Goal: Transaction & Acquisition: Book appointment/travel/reservation

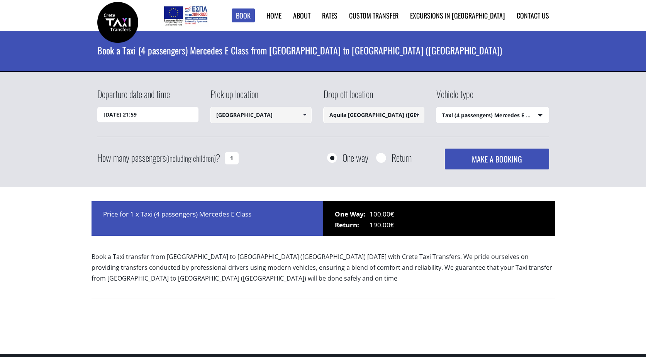
select select "540"
click at [158, 116] on input "01/10/2025 21:59" at bounding box center [147, 114] width 101 height 15
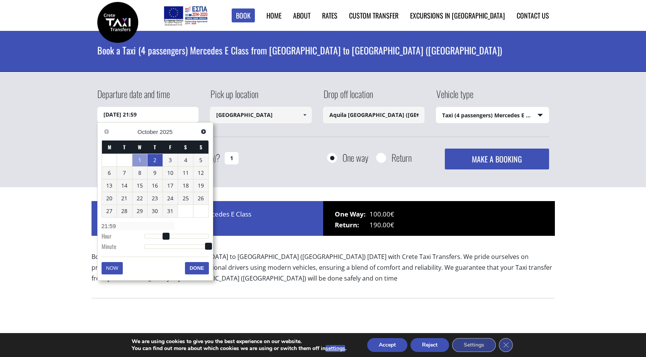
click at [156, 161] on link "2" at bounding box center [154, 160] width 15 height 12
type input "02/10/2025 06:00"
type input "06:00"
click at [161, 237] on div at bounding box center [176, 237] width 64 height 5
type input "02/10/2025 04:00"
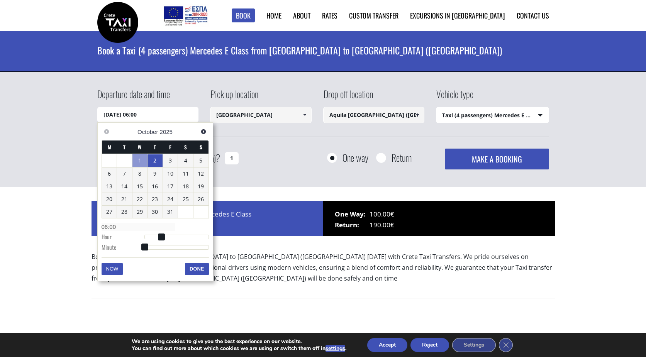
type input "04:00"
click at [157, 235] on div at bounding box center [176, 237] width 64 height 5
type input "02/10/2025 08:00"
type input "08:00"
click at [166, 235] on div at bounding box center [176, 237] width 64 height 5
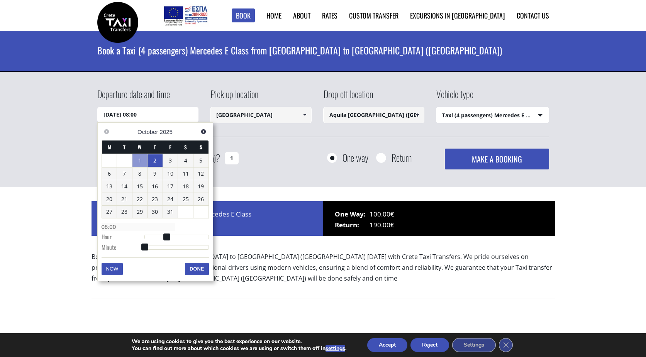
type input "02/10/2025 10:00"
type input "10:00"
click at [172, 237] on div at bounding box center [176, 237] width 64 height 5
type input "02/10/2025 12:00"
type input "12:00"
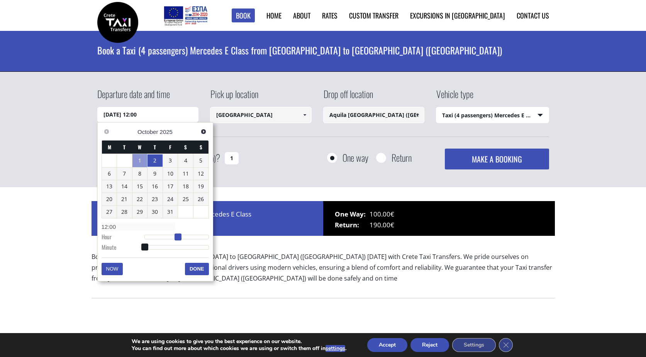
click at [179, 238] on div at bounding box center [176, 237] width 64 height 5
click at [181, 238] on span at bounding box center [177, 236] width 7 height 7
type input "02/10/2025 14:00"
type input "14:00"
click at [183, 238] on div at bounding box center [176, 237] width 64 height 5
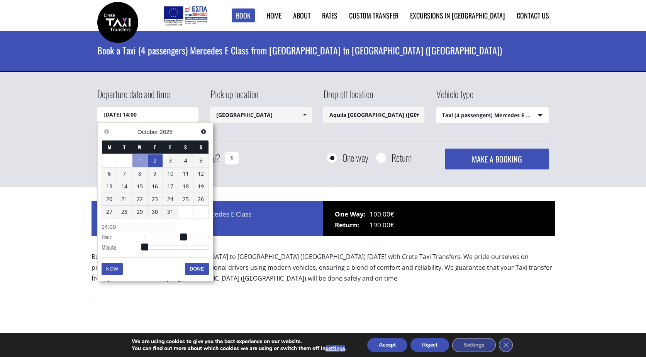
type input "02/10/2025 14:34"
type input "14:34"
click at [181, 250] on div at bounding box center [176, 247] width 64 height 5
click at [194, 271] on button "Done" at bounding box center [197, 269] width 24 height 12
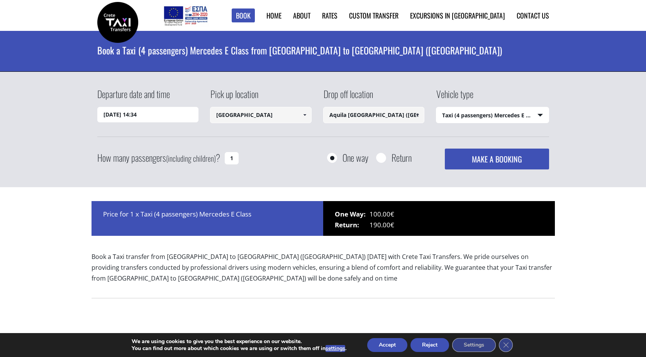
click at [383, 119] on input "Aquila [GEOGRAPHIC_DATA] ([GEOGRAPHIC_DATA])" at bounding box center [373, 115] width 101 height 16
click at [405, 113] on input "Aquila [GEOGRAPHIC_DATA] ([GEOGRAPHIC_DATA])" at bounding box center [373, 115] width 101 height 16
paste input "Resort, Suites & Spa"
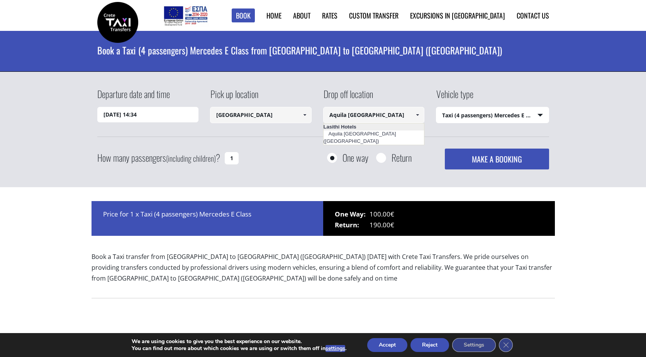
scroll to position [0, 25]
type input "Aquila Elounda Village Resort, Suites & Spa"
click at [414, 131] on div "Departure date and time 02/10/2025 14:34 Pick up location Heraklion airport Sel…" at bounding box center [323, 112] width 452 height 50
click at [385, 157] on input "Return" at bounding box center [381, 159] width 10 height 10
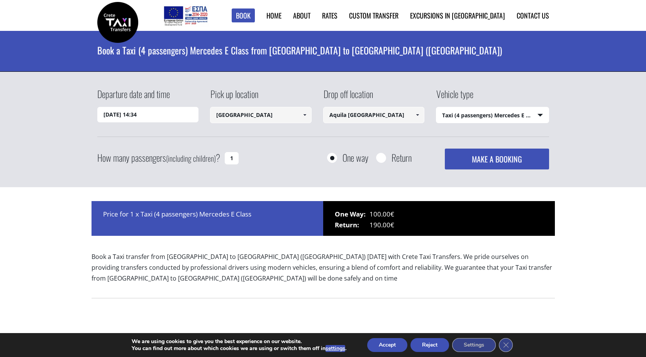
radio input "true"
type input "Aquila Elounda Village Resort, Suites & Spa"
type input "[GEOGRAPHIC_DATA]"
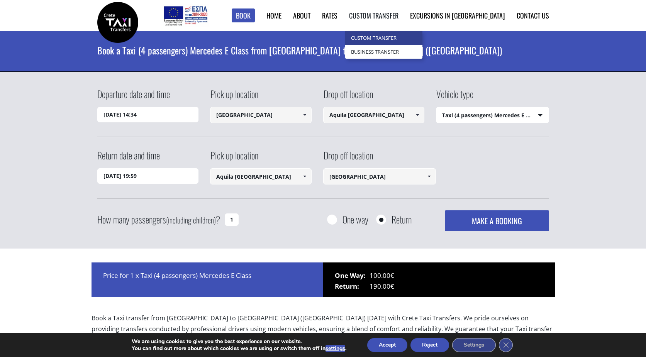
click at [408, 39] on link "Custom Transfer" at bounding box center [383, 38] width 77 height 14
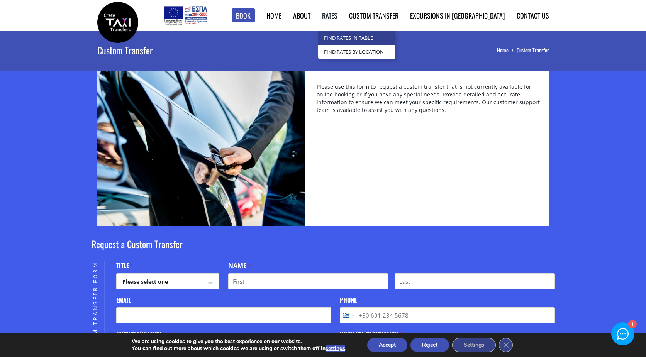
click at [367, 34] on link "Find Rates in Table" at bounding box center [356, 38] width 77 height 14
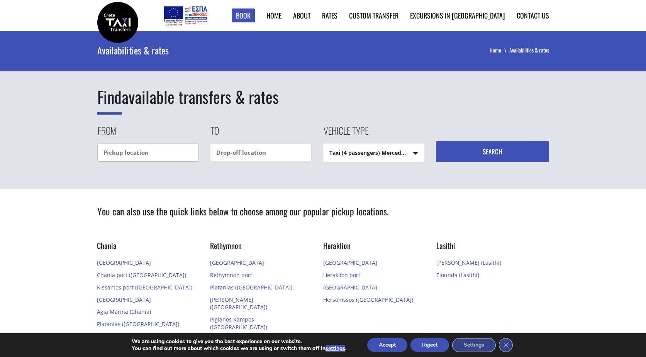
click at [157, 151] on input "text" at bounding box center [147, 153] width 101 height 18
click at [228, 153] on input "text" at bounding box center [260, 153] width 101 height 18
click at [337, 150] on select "Taxi (4 passengers) Mercedes E Class Mini Van (7 passengers) Mercedes Vito Mini…" at bounding box center [373, 153] width 101 height 19
click at [281, 16] on link "Home" at bounding box center [273, 15] width 15 height 10
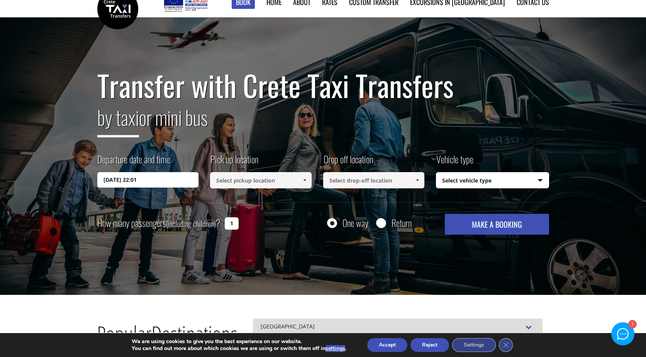
scroll to position [18, 0]
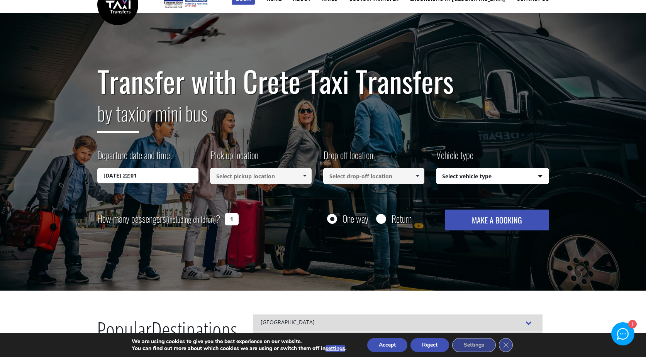
click at [178, 175] on input "01/10/2025 22:01" at bounding box center [147, 175] width 101 height 15
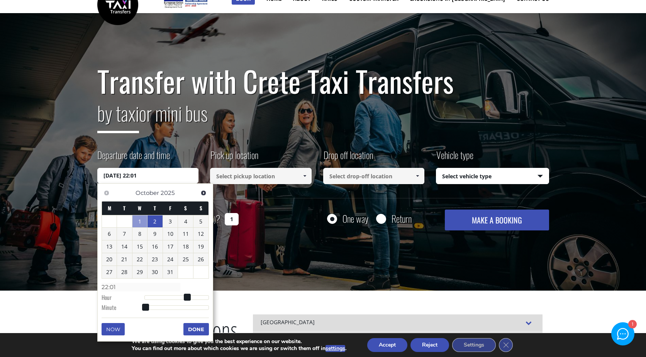
click at [154, 224] on link "2" at bounding box center [154, 221] width 15 height 12
type input "02/10/2025 09:00"
type input "09:00"
click at [169, 299] on div at bounding box center [176, 298] width 64 height 5
type input "02/10/2025 13:00"
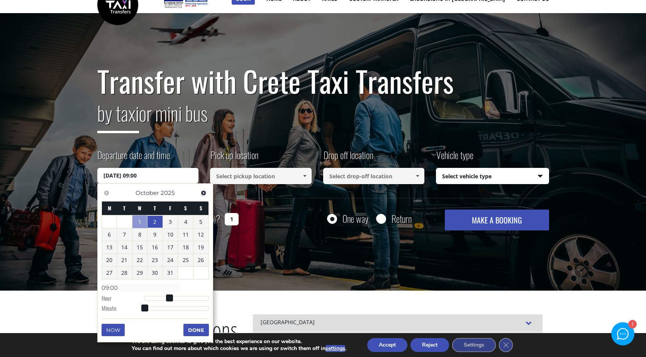
type input "13:00"
click at [181, 298] on div at bounding box center [176, 298] width 64 height 5
click at [183, 298] on span at bounding box center [180, 297] width 7 height 7
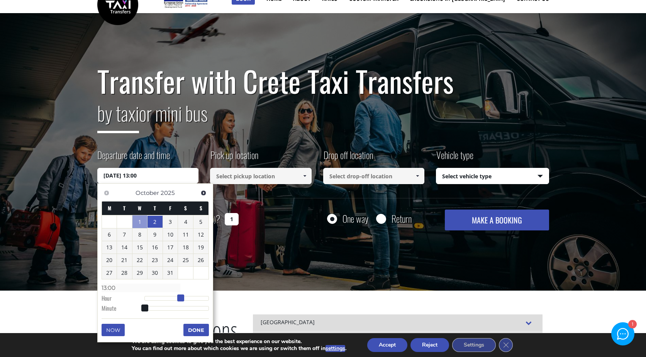
click at [184, 298] on span at bounding box center [180, 297] width 7 height 7
type input "02/10/2025 15:00"
type input "15:00"
click at [186, 298] on div at bounding box center [176, 298] width 64 height 5
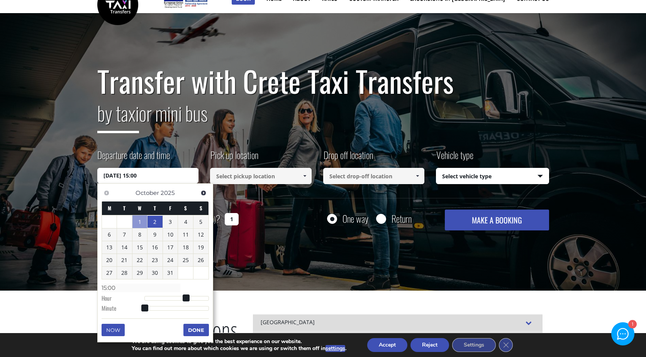
click at [184, 298] on span at bounding box center [186, 297] width 7 height 7
type input "02/10/2025 14:00"
type input "14:00"
click at [183, 298] on span at bounding box center [183, 297] width 7 height 7
type input "02/10/2025 14:01"
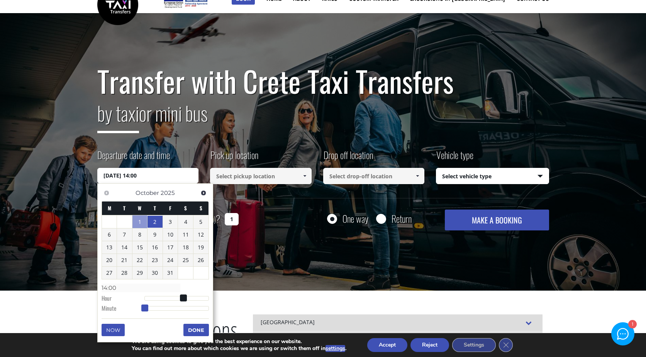
type input "14:01"
type input "02/10/2025 14:02"
type input "14:02"
type input "02/10/2025 14:03"
type input "14:03"
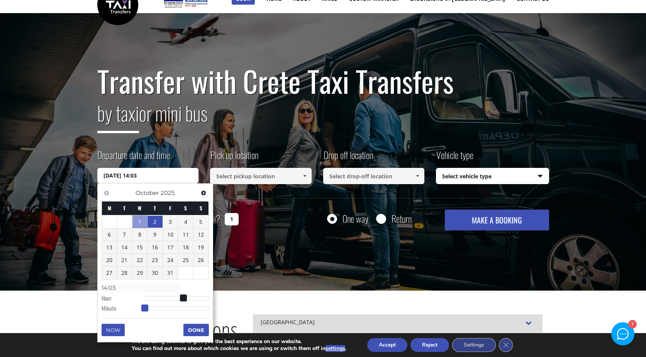
type input "02/10/2025 14:04"
type input "14:04"
type input "02/10/2025 14:05"
type input "14:05"
type input "02/10/2025 14:06"
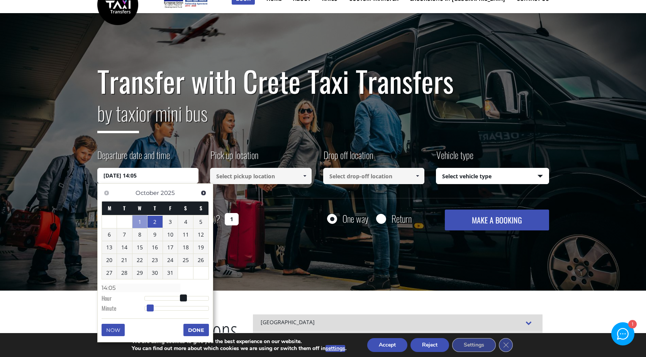
type input "14:06"
type input "02/10/2025 14:07"
type input "14:07"
type input "02/10/2025 14:08"
type input "14:08"
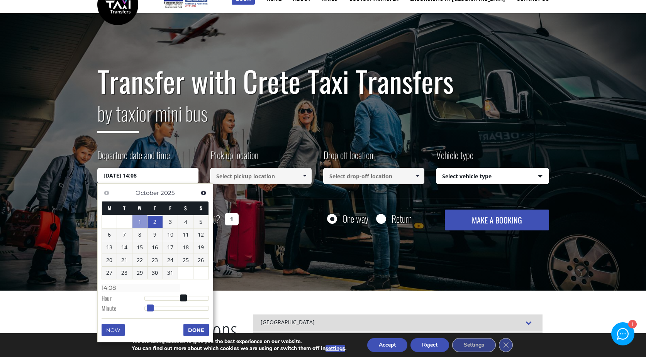
type input "02/10/2025 14:09"
type input "14:09"
type input "02/10/2025 14:10"
type input "14:10"
type input "02/10/2025 14:11"
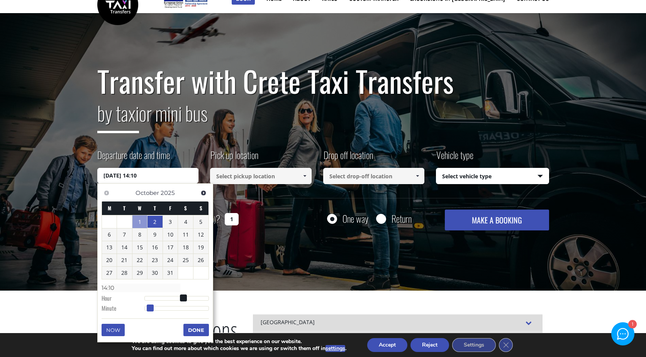
type input "14:11"
type input "02/10/2025 14:12"
type input "14:12"
type input "02/10/2025 14:13"
type input "14:13"
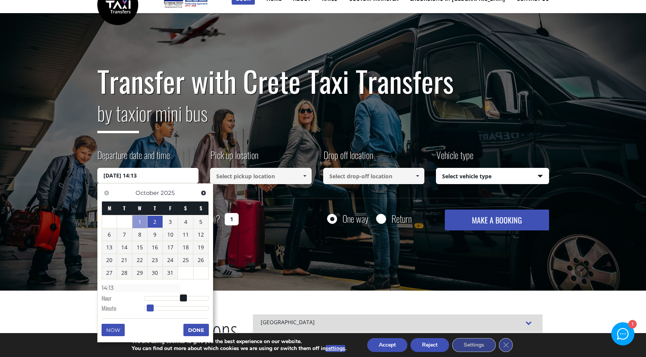
type input "02/10/2025 14:14"
type input "14:14"
type input "02/10/2025 14:15"
type input "14:15"
type input "02/10/2025 14:16"
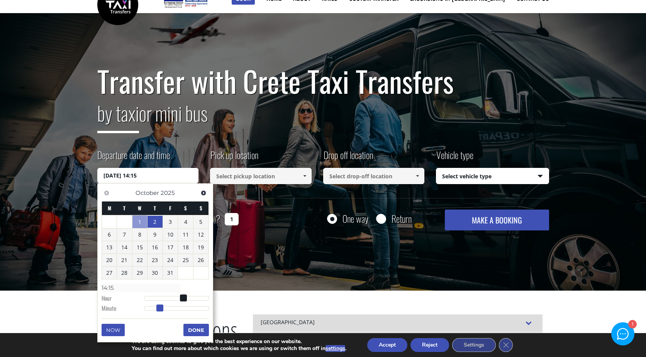
type input "14:16"
type input "02/10/2025 14:17"
type input "14:17"
type input "02/10/2025 14:18"
type input "14:18"
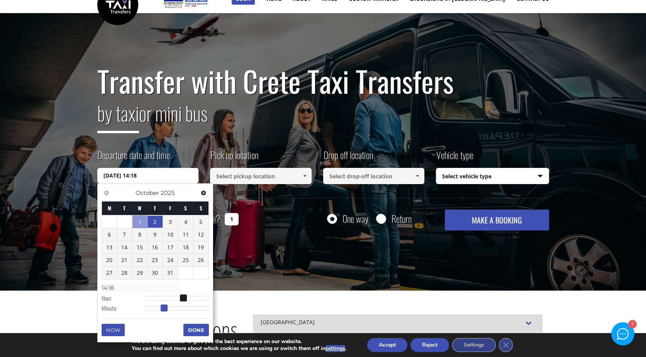
type input "02/10/2025 14:19"
type input "14:19"
type input "02/10/2025 14:20"
type input "14:20"
type input "02/10/2025 14:21"
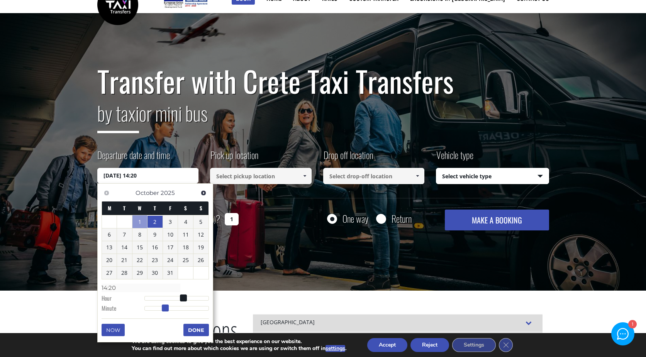
type input "14:21"
type input "02/10/2025 14:22"
type input "14:22"
type input "02/10/2025 14:23"
type input "14:23"
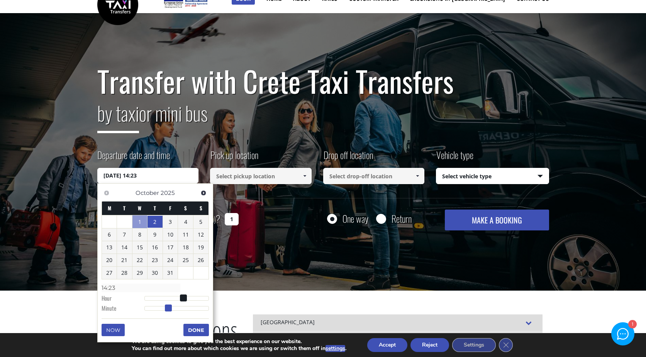
type input "02/10/2025 14:24"
type input "14:24"
type input "02/10/2025 14:25"
type input "14:25"
type input "02/10/2025 14:26"
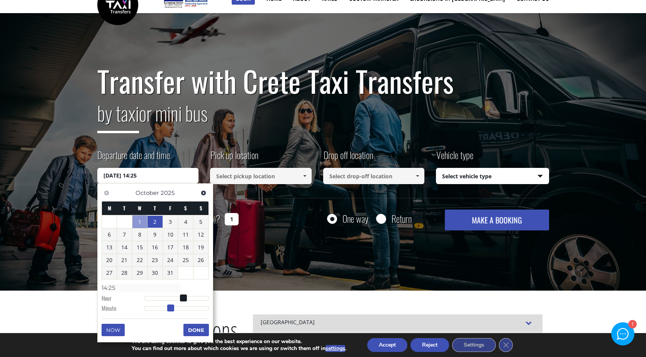
type input "14:26"
type input "02/10/2025 14:27"
type input "14:27"
type input "02/10/2025 14:28"
type input "14:28"
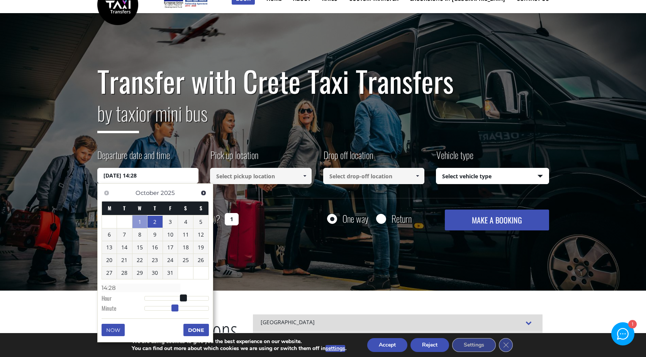
type input "02/10/2025 14:29"
type input "14:29"
type input "02/10/2025 14:30"
type input "14:30"
drag, startPoint x: 145, startPoint y: 308, endPoint x: 177, endPoint y: 312, distance: 32.2
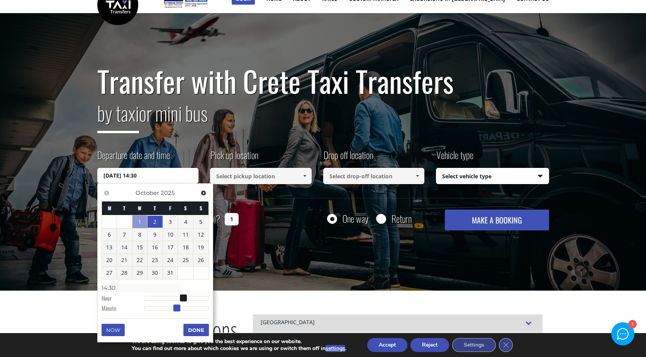
click at [177, 312] on dl "Time 14:30 Hour Minute Second Millisecond Microsecond Time Zone -1200 -1100 -10…" at bounding box center [154, 297] width 107 height 33
click at [197, 330] on button "Done" at bounding box center [195, 330] width 25 height 12
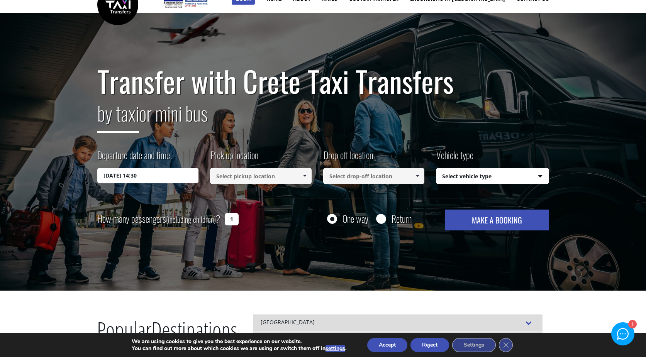
click at [267, 178] on input at bounding box center [260, 176] width 101 height 16
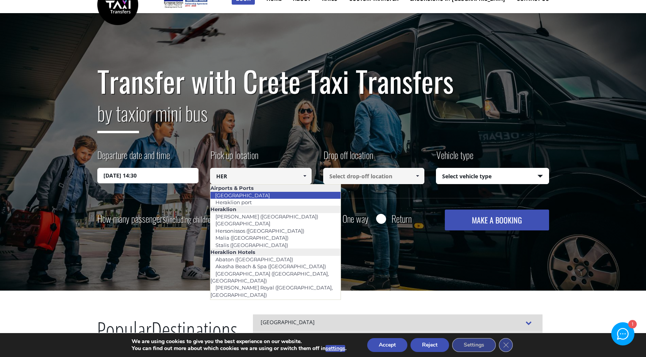
click at [272, 194] on li "[GEOGRAPHIC_DATA]" at bounding box center [275, 195] width 130 height 7
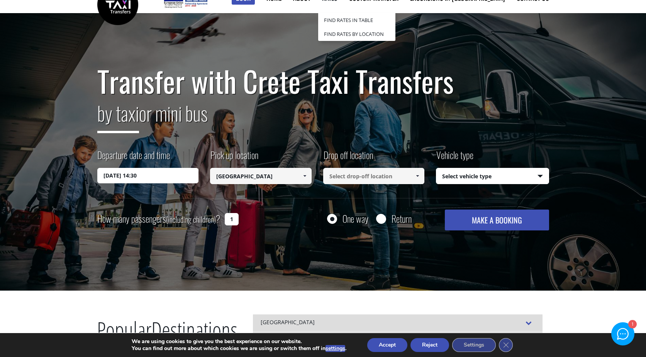
type input "[GEOGRAPHIC_DATA]"
click at [381, 176] on input at bounding box center [373, 176] width 101 height 16
paste input "Aquila Elounda Village Resort"
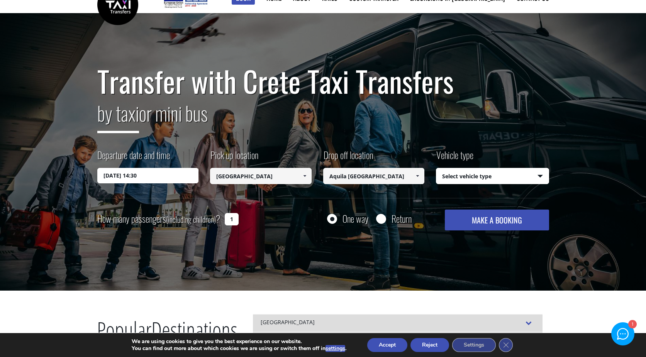
type input "Aquila Elounda Village Resort"
click at [467, 183] on select "Select vehicle type Taxi (4 passengers) Mercedes E Class Mini Van (7 passengers…" at bounding box center [492, 176] width 112 height 16
select select "540"
click at [436, 168] on select "Select vehicle type Taxi (4 passengers) Mercedes E Class Mini Van (7 passengers…" at bounding box center [492, 176] width 112 height 16
click at [386, 219] on div "Return" at bounding box center [394, 219] width 36 height 10
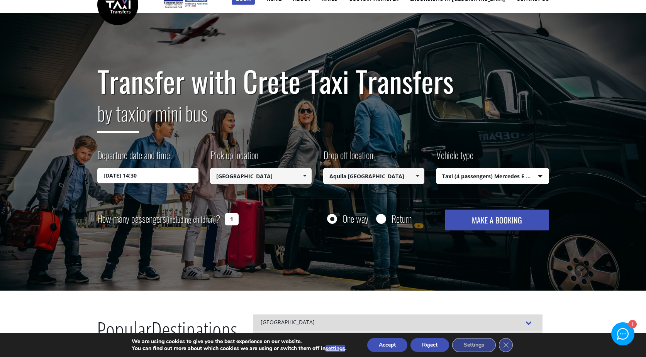
click at [382, 221] on input "Return" at bounding box center [381, 220] width 10 height 10
radio input "true"
type input "Aquila Elounda Village Resort"
type input "[GEOGRAPHIC_DATA]"
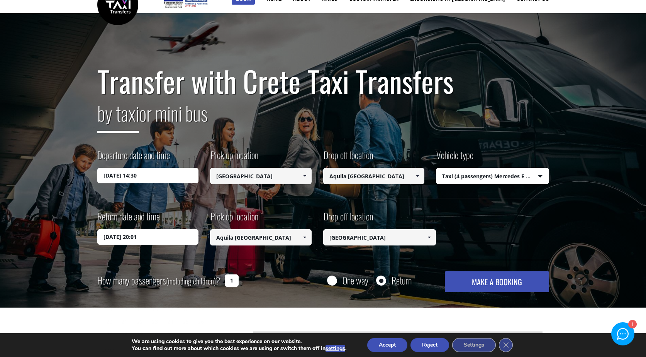
click at [145, 237] on input "02/10/2025 20:01" at bounding box center [147, 236] width 101 height 15
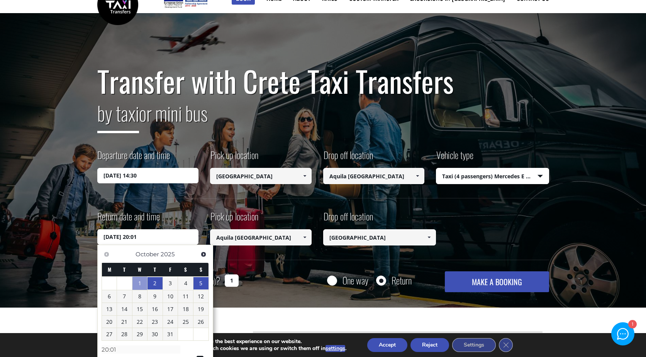
click at [200, 284] on link "5" at bounding box center [200, 283] width 15 height 12
click at [178, 222] on div "Return date and time 05/10/2025 20:01" at bounding box center [153, 227] width 113 height 35
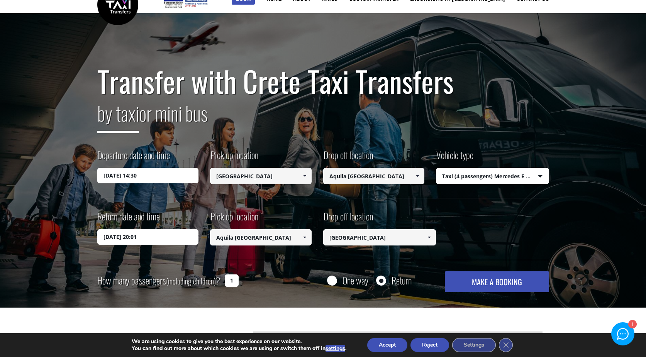
click at [142, 239] on input "05/10/2025 20:01" at bounding box center [147, 236] width 101 height 15
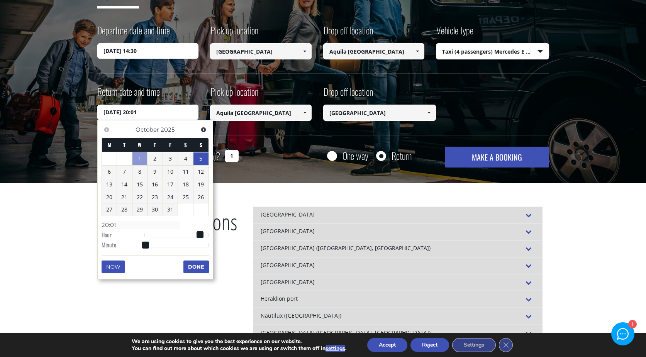
scroll to position [144, 0]
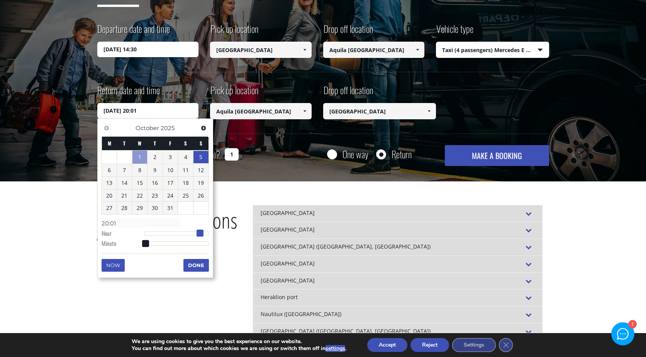
type input "05/10/2025 19:01"
type input "19:01"
type input "05/10/2025 18:01"
type input "18:01"
type input "05/10/2025 17:01"
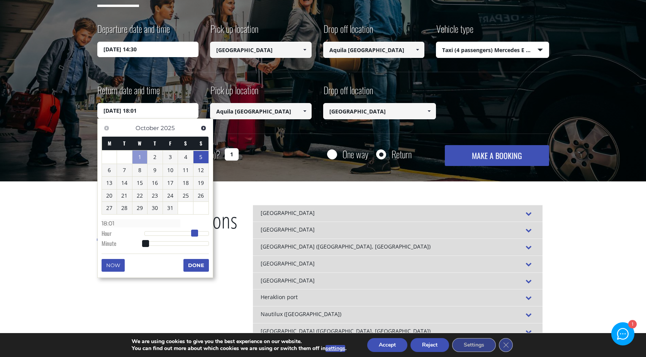
type input "17:01"
type input "05/10/2025 16:01"
type input "16:01"
type input "05/10/2025 15:01"
type input "15:01"
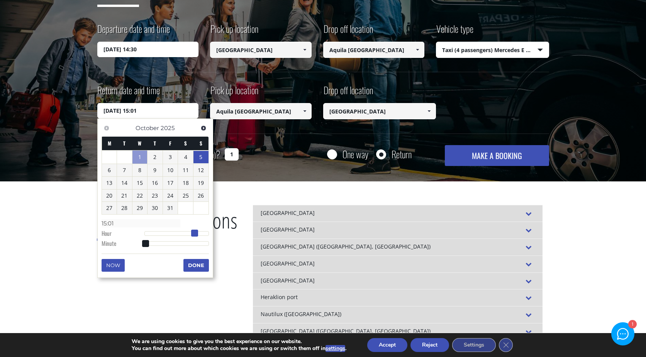
type input "05/10/2025 14:01"
type input "14:01"
type input "05/10/2025 13:01"
type input "13:01"
type input "05/10/2025 12:01"
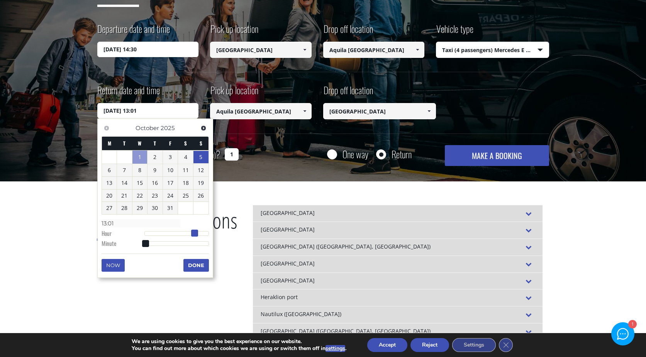
type input "12:01"
type input "05/10/2025 11:01"
type input "11:01"
type input "05/10/2025 10:01"
type input "10:01"
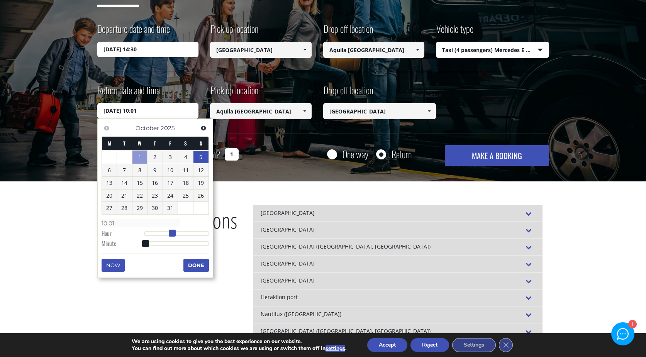
type input "05/10/2025 09:01"
type input "09:01"
type input "05/10/2025 10:01"
type input "10:01"
type input "05/10/2025 11:01"
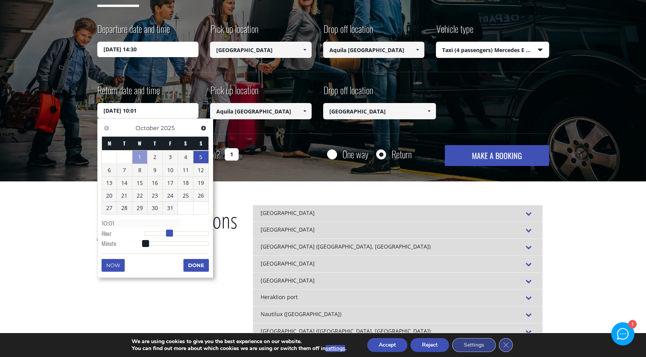
type input "11:01"
type input "05/10/2025 12:01"
type input "12:01"
type input "05/10/2025 11:01"
type input "11:01"
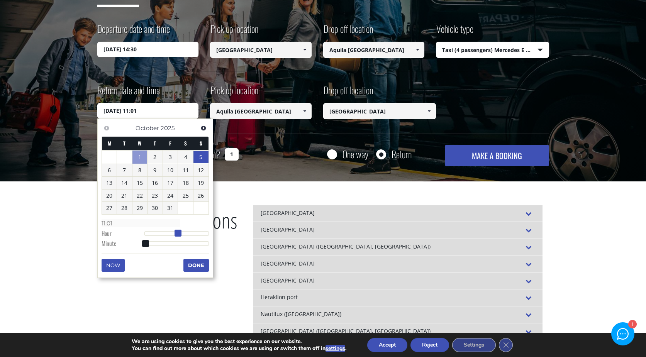
drag, startPoint x: 201, startPoint y: 233, endPoint x: 177, endPoint y: 235, distance: 23.6
click at [177, 235] on span at bounding box center [177, 233] width 7 height 7
type input "05/10/2025 12:01"
type input "12:01"
click at [178, 236] on span at bounding box center [177, 233] width 7 height 7
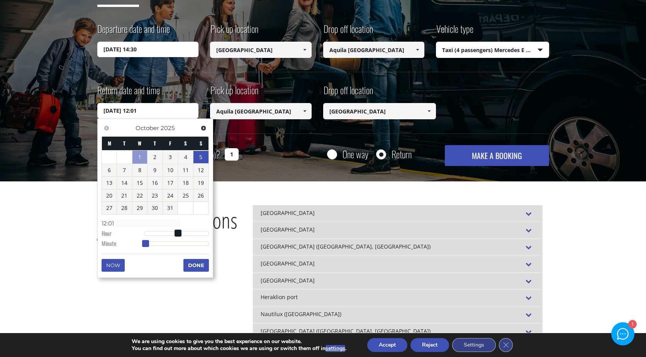
type input "05/10/2025 12:02"
type input "12:02"
type input "05/10/2025 12:03"
type input "12:03"
type input "05/10/2025 12:04"
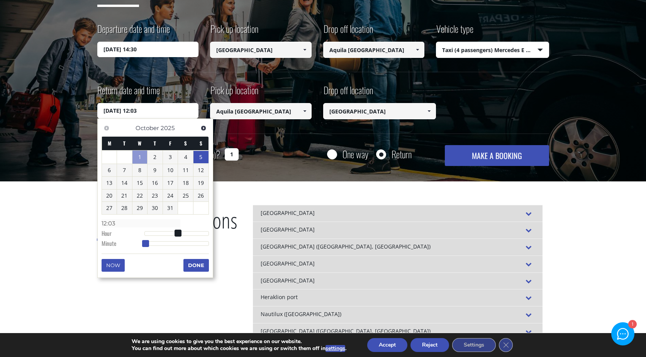
type input "12:04"
type input "05/10/2025 12:05"
type input "12:05"
type input "05/10/2025 12:06"
type input "12:06"
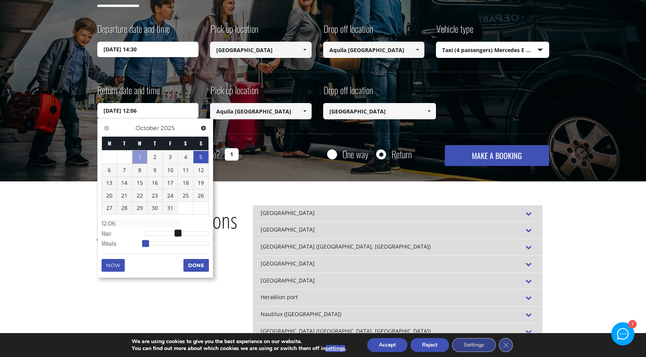
type input "05/10/2025 12:07"
type input "12:07"
type input "05/10/2025 12:08"
type input "12:08"
type input "05/10/2025 12:09"
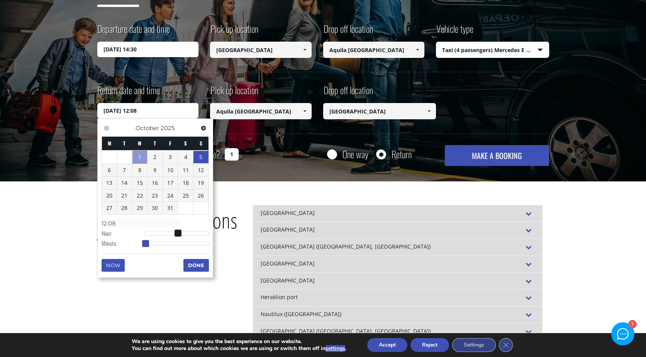
type input "12:09"
type input "05/10/2025 12:10"
type input "12:10"
type input "05/10/2025 12:11"
type input "12:11"
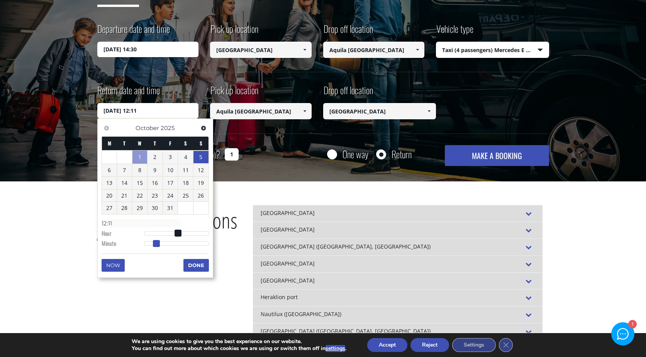
type input "05/10/2025 12:12"
type input "12:12"
type input "05/10/2025 12:13"
type input "12:13"
type input "05/10/2025 12:14"
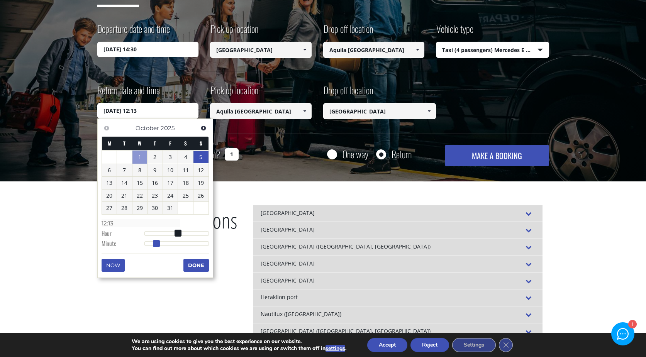
type input "12:14"
type input "05/10/2025 12:15"
type input "12:15"
type input "05/10/2025 12:16"
type input "12:16"
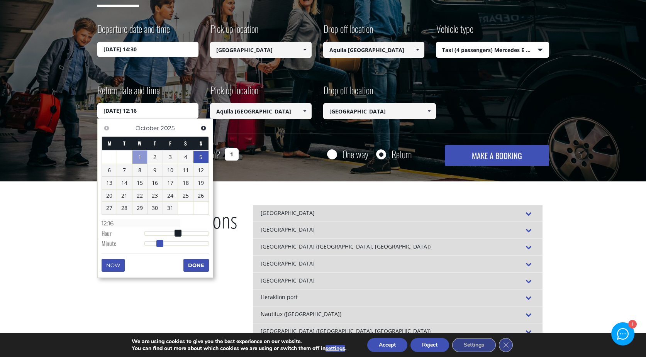
type input "05/10/2025 12:17"
type input "12:17"
type input "05/10/2025 12:18"
type input "12:18"
type input "05/10/2025 12:19"
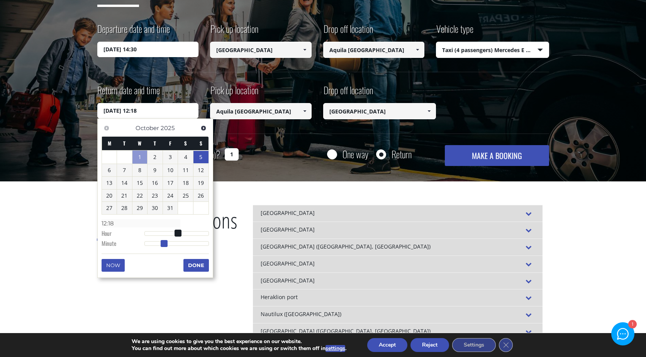
type input "12:19"
type input "05/10/2025 12:20"
type input "12:20"
type input "05/10/2025 12:21"
type input "12:21"
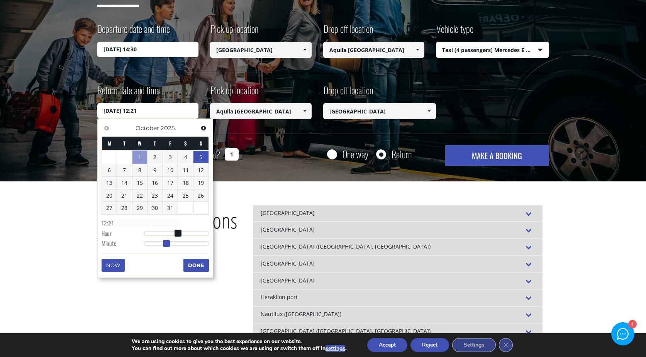
type input "05/10/2025 12:22"
type input "12:22"
type input "05/10/2025 12:23"
type input "12:23"
type input "05/10/2025 12:24"
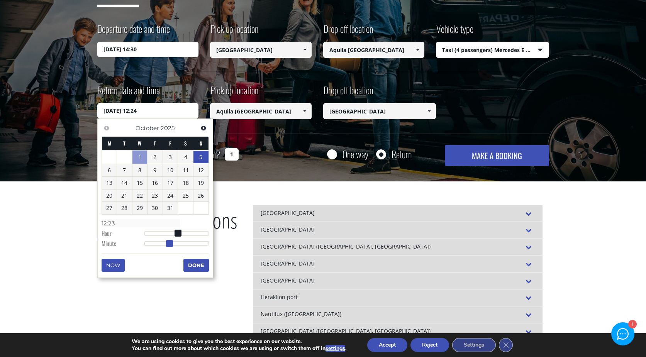
type input "12:24"
type input "05/10/2025 12:25"
type input "12:25"
type input "05/10/2025 12:26"
type input "12:26"
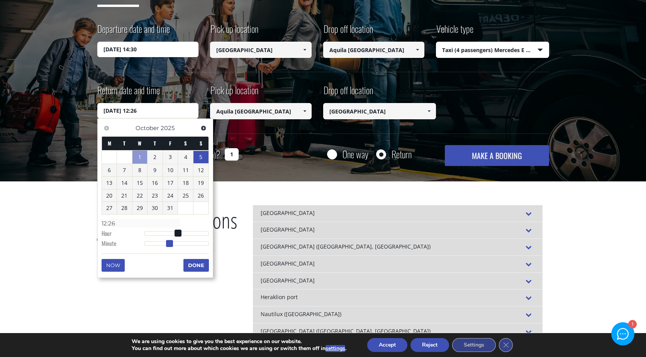
type input "05/10/2025 12:27"
type input "12:27"
type input "05/10/2025 12:28"
type input "12:28"
type input "05/10/2025 12:29"
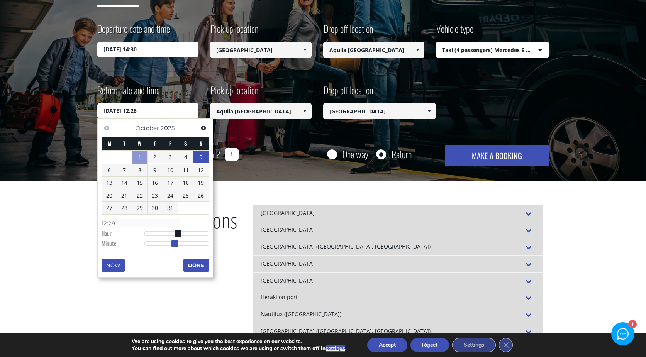
type input "12:29"
type input "05/10/2025 12:30"
type input "12:30"
drag, startPoint x: 148, startPoint y: 244, endPoint x: 178, endPoint y: 247, distance: 30.6
click at [179, 247] on span at bounding box center [176, 243] width 7 height 7
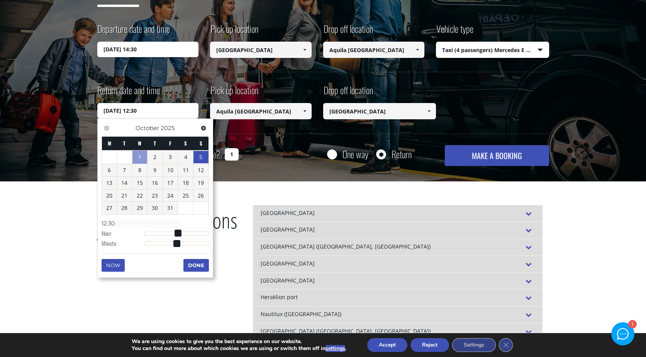
click at [193, 267] on button "Done" at bounding box center [195, 265] width 25 height 12
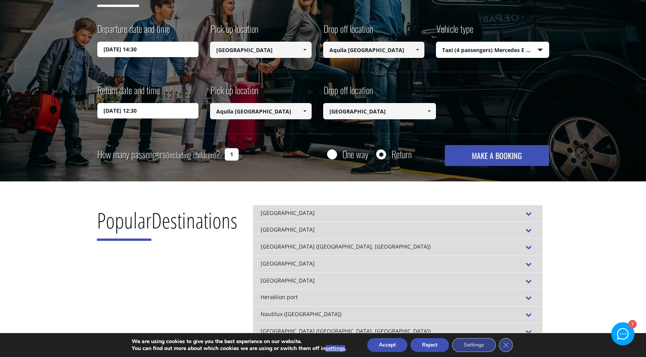
click at [232, 153] on input "1" at bounding box center [232, 154] width 14 height 12
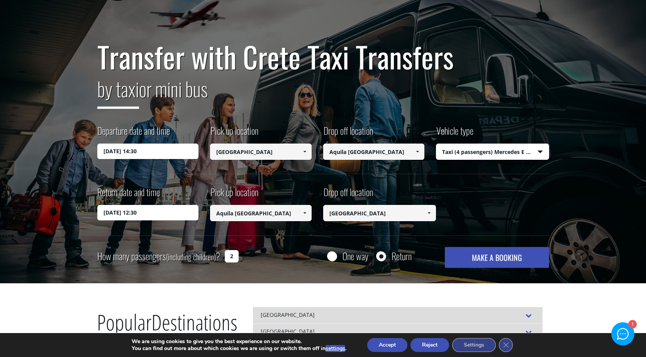
scroll to position [44, 0]
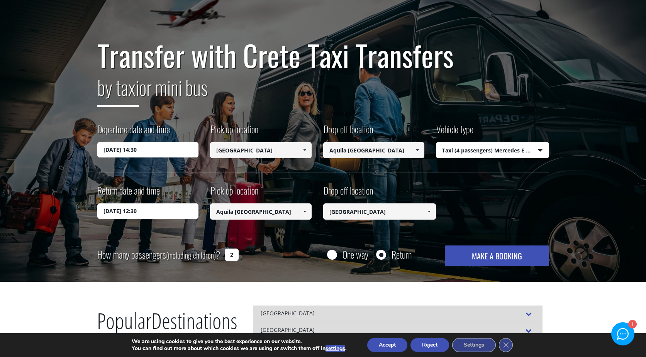
type input "2"
click at [507, 259] on button "MAKE A BOOKING" at bounding box center [497, 255] width 104 height 21
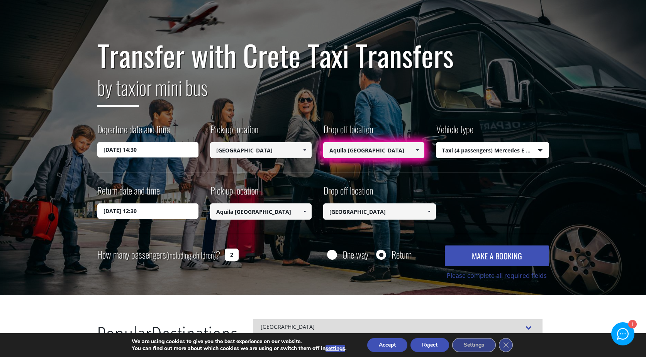
click at [396, 149] on input "Aquila Elounda Village Resort" at bounding box center [373, 150] width 101 height 16
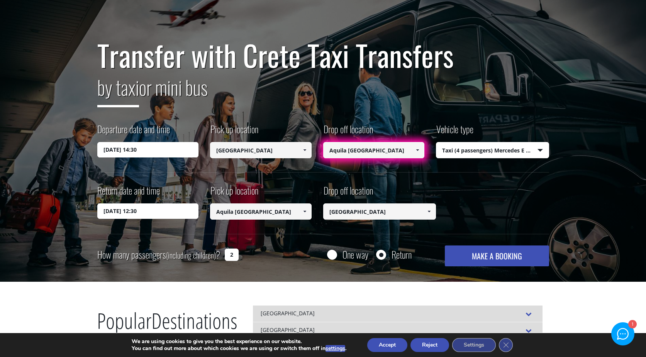
click at [418, 150] on span at bounding box center [417, 150] width 6 height 6
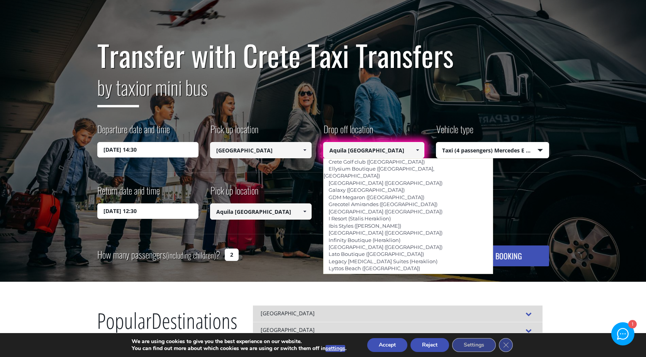
scroll to position [873, 0]
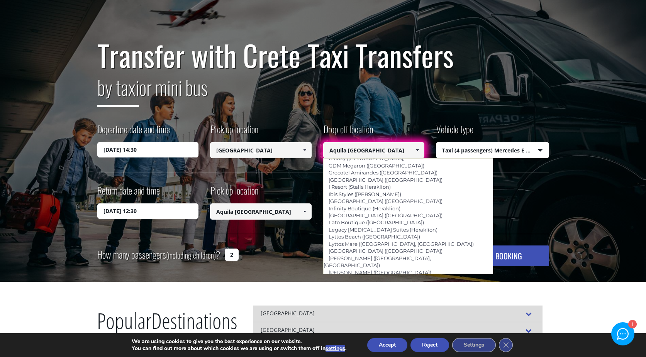
type input "Aquila [GEOGRAPHIC_DATA] ([GEOGRAPHIC_DATA])"
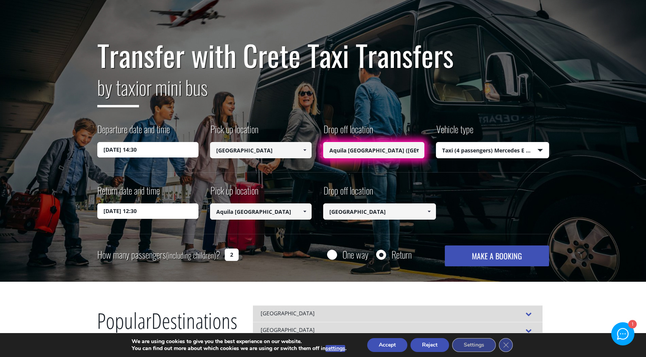
type input "Aquila [GEOGRAPHIC_DATA] ([GEOGRAPHIC_DATA])"
click at [490, 257] on button "MAKE A BOOKING" at bounding box center [497, 255] width 104 height 21
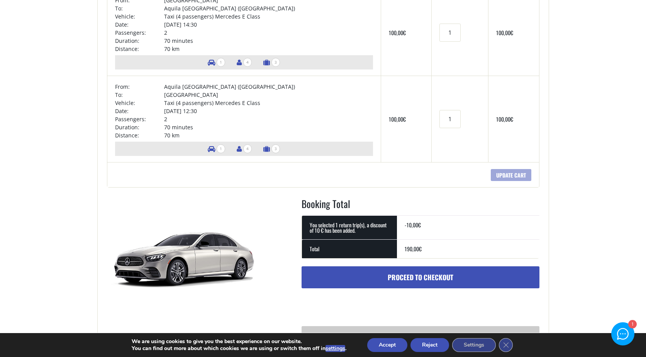
scroll to position [127, 0]
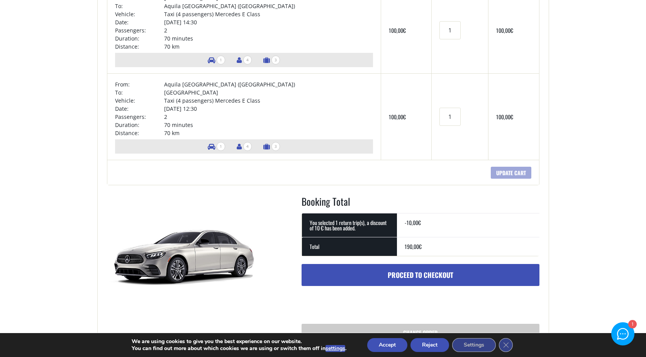
click at [419, 271] on link "Proceed to checkout" at bounding box center [420, 275] width 238 height 22
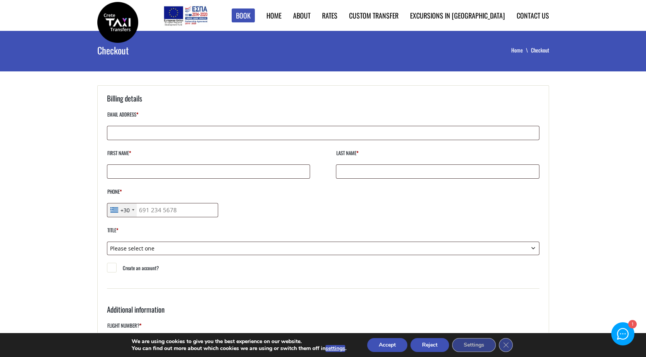
click at [213, 101] on h3 "Billing details" at bounding box center [323, 101] width 432 height 16
click at [213, 134] on input "Email address *" at bounding box center [323, 133] width 432 height 14
type input "[EMAIL_ADDRESS][DOMAIN_NAME]"
type input "Eric"
type input "Wegesin"
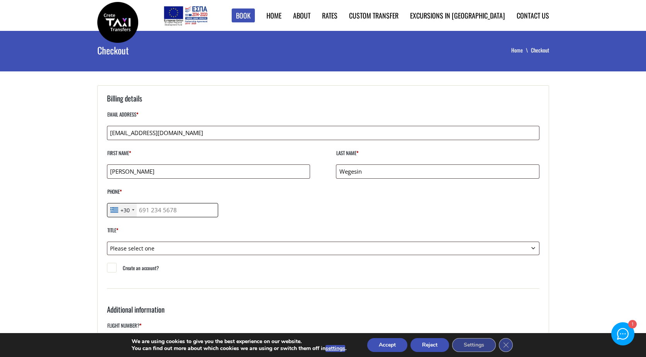
type input "13174377362"
click at [127, 212] on div "+30" at bounding box center [124, 210] width 9 height 8
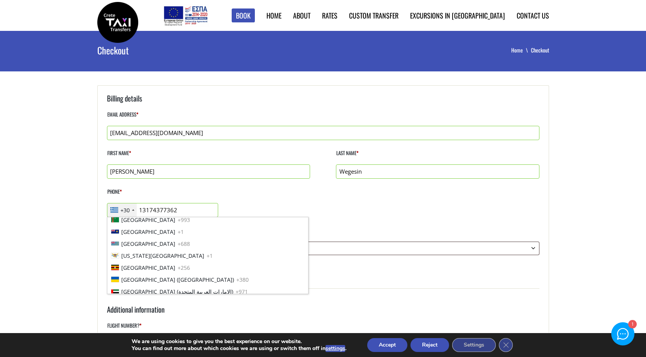
scroll to position [2640, 0]
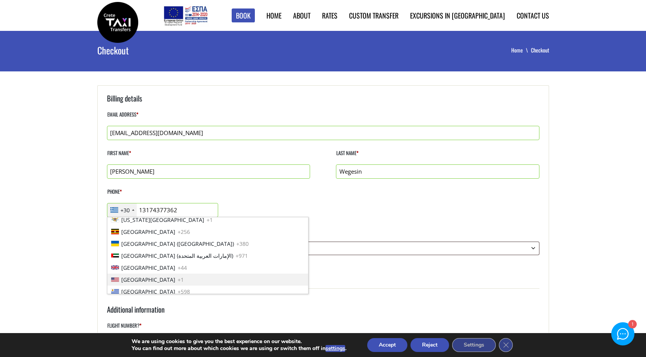
click at [153, 281] on span "United States" at bounding box center [148, 280] width 54 height 8
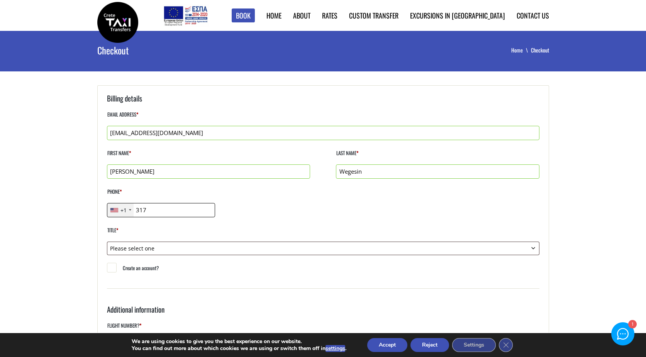
type input "13174377362"
click at [196, 249] on select "Please select one Mr. Mrs." at bounding box center [323, 249] width 432 height 14
select select "mr"
click at [107, 242] on select "Please select one Mr. Mrs." at bounding box center [323, 249] width 432 height 14
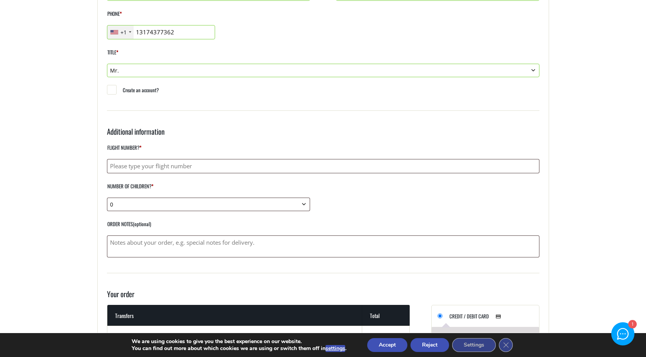
scroll to position [179, 0]
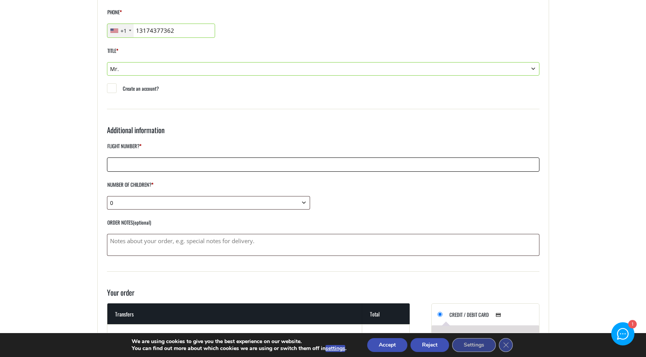
click at [233, 166] on input "Flight number? *" at bounding box center [323, 164] width 432 height 14
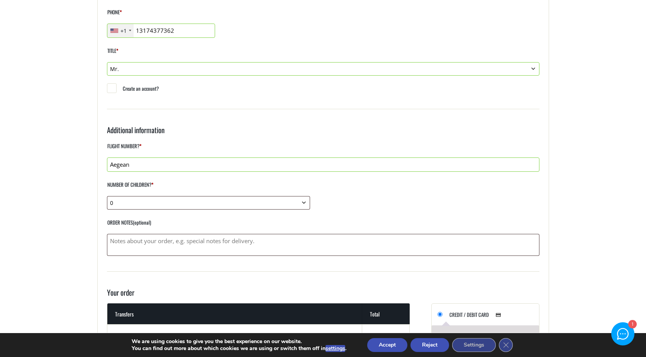
click at [200, 164] on input "Aegean" at bounding box center [323, 164] width 432 height 14
paste input "314"
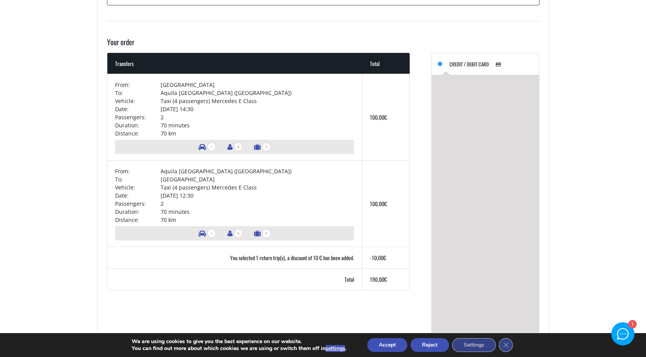
scroll to position [430, 0]
type input "Aegean 314"
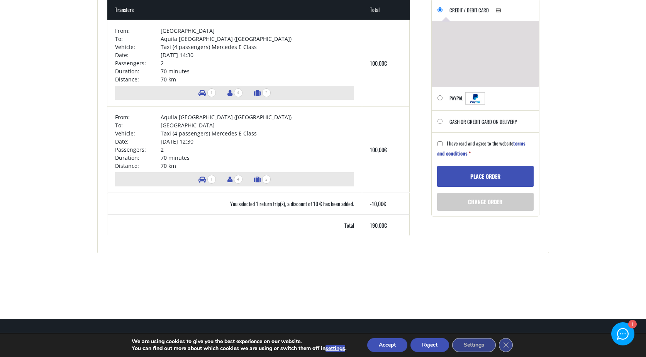
scroll to position [488, 0]
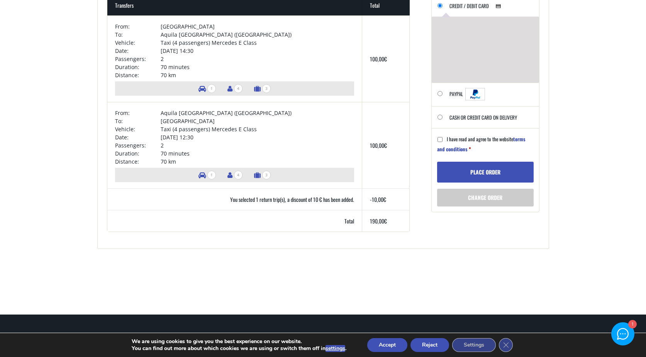
click at [480, 176] on button "Place order" at bounding box center [485, 172] width 96 height 21
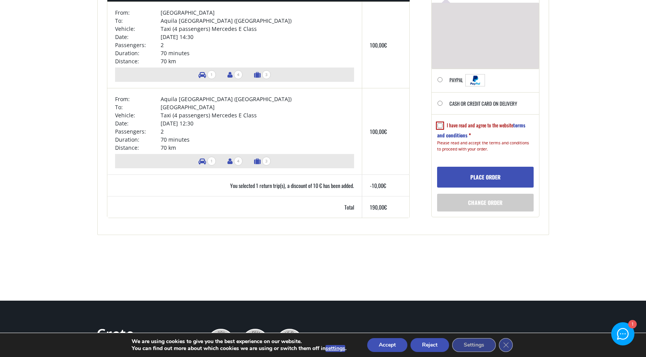
scroll to position [539, 0]
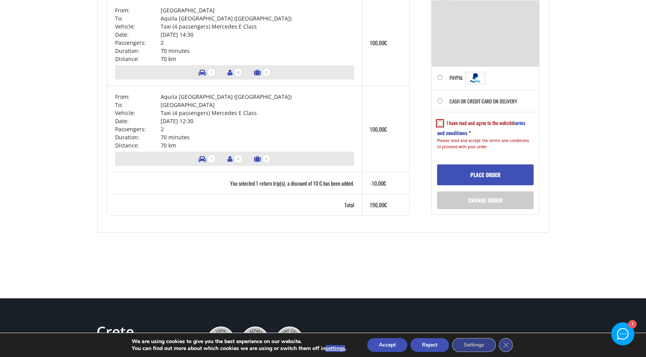
click at [442, 123] on label "I have read and agree to the website terms and conditions *" at bounding box center [481, 131] width 88 height 24
click at [442, 123] on input "I have read and agree to the website terms and conditions *" at bounding box center [439, 123] width 5 height 5
checkbox input "true"
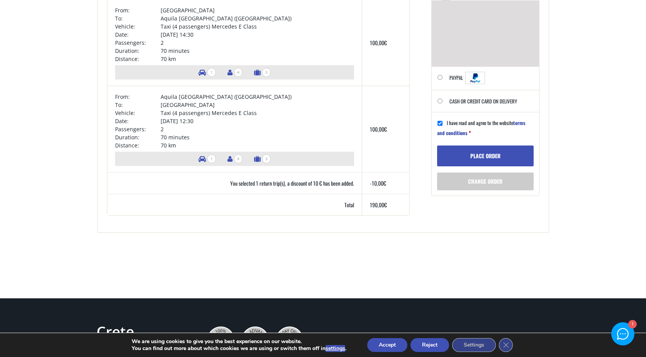
click at [473, 158] on button "Place order" at bounding box center [485, 155] width 96 height 21
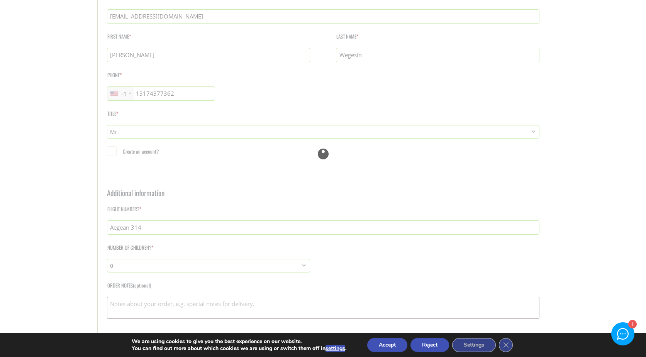
scroll to position [151, 0]
